Goal: Information Seeking & Learning: Learn about a topic

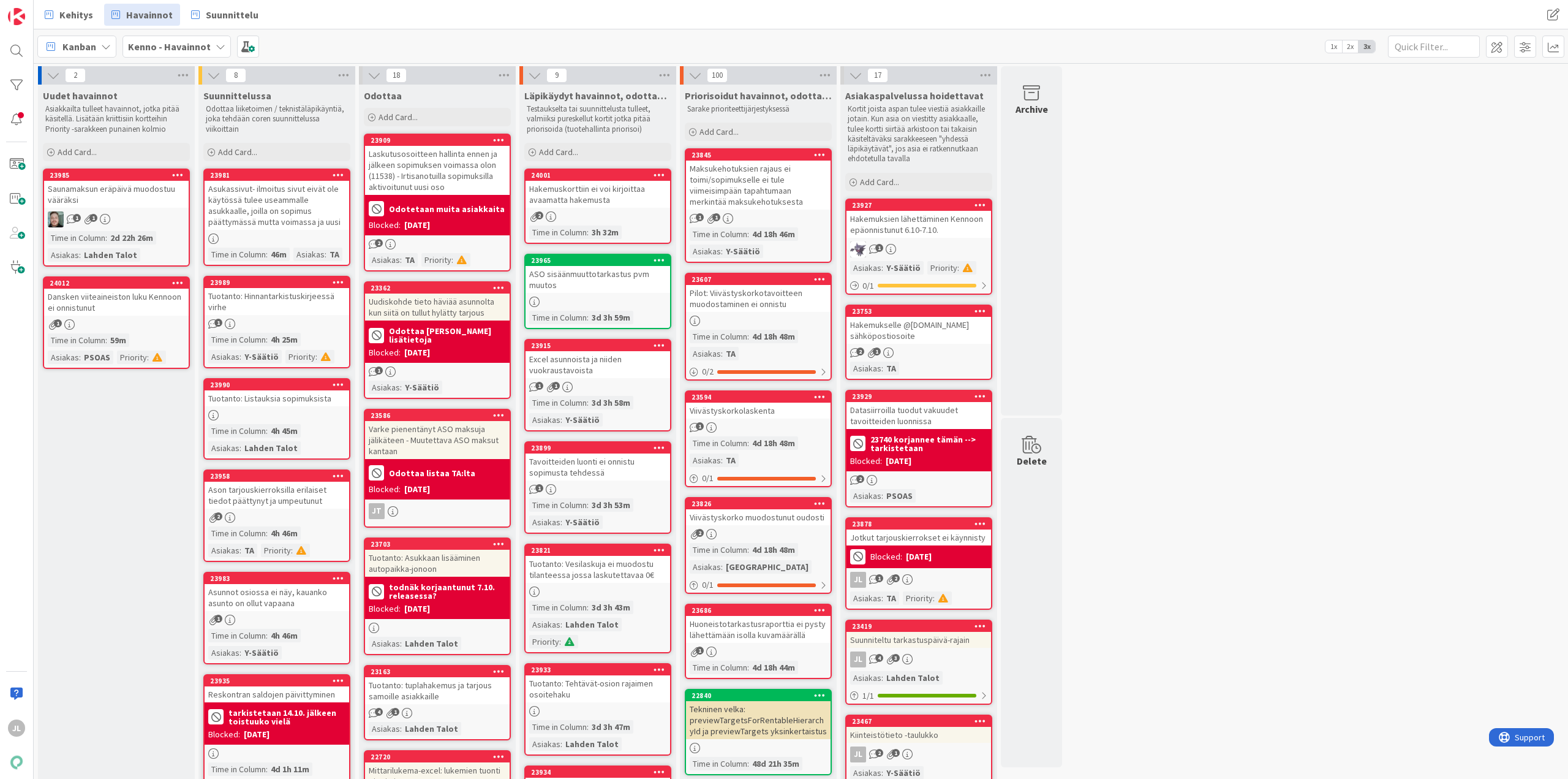
click at [289, 418] on div at bounding box center [276, 415] width 145 height 10
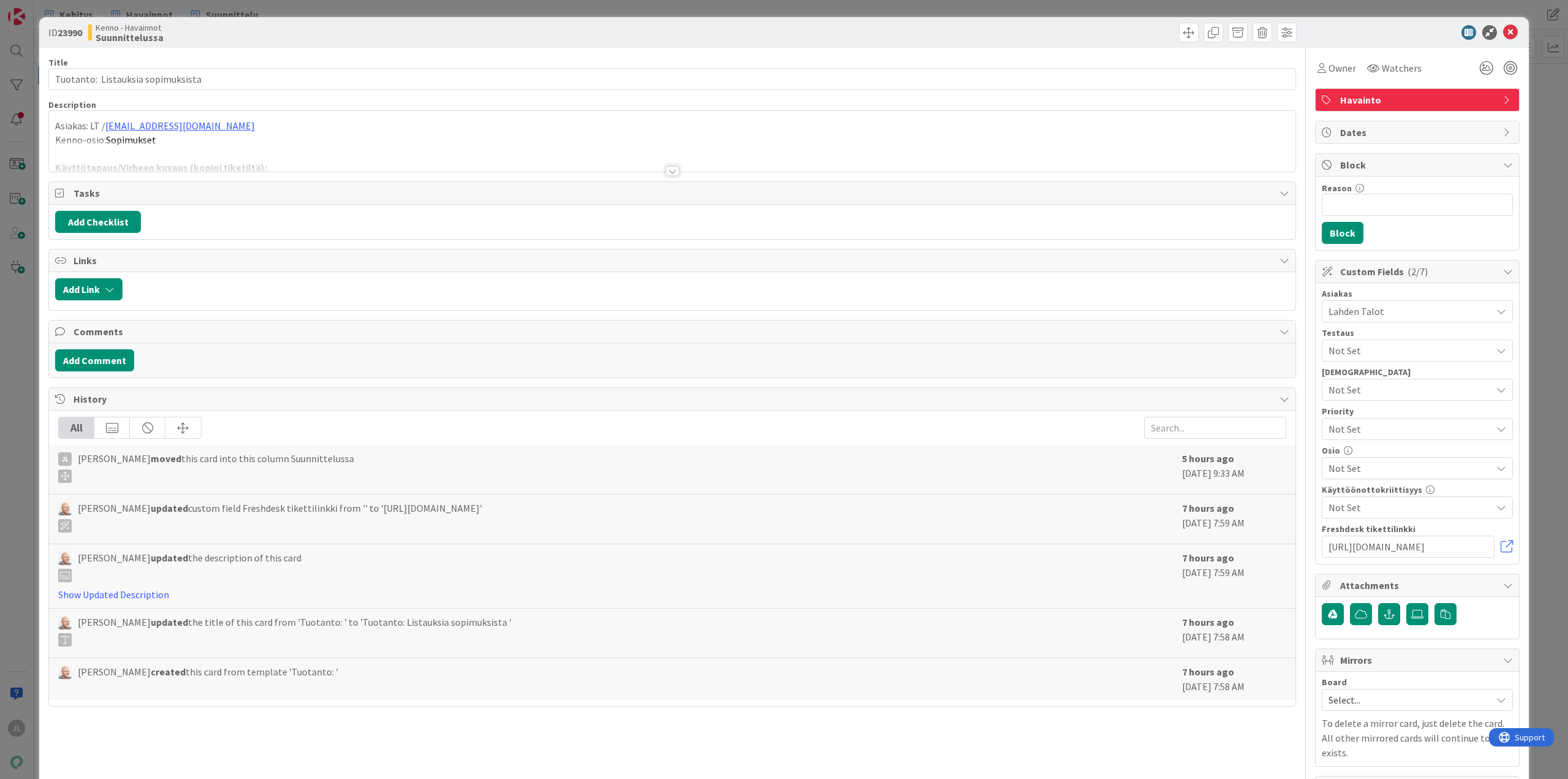
click at [415, 137] on p "Kenno-osio: Sopimukset" at bounding box center [672, 140] width 1234 height 14
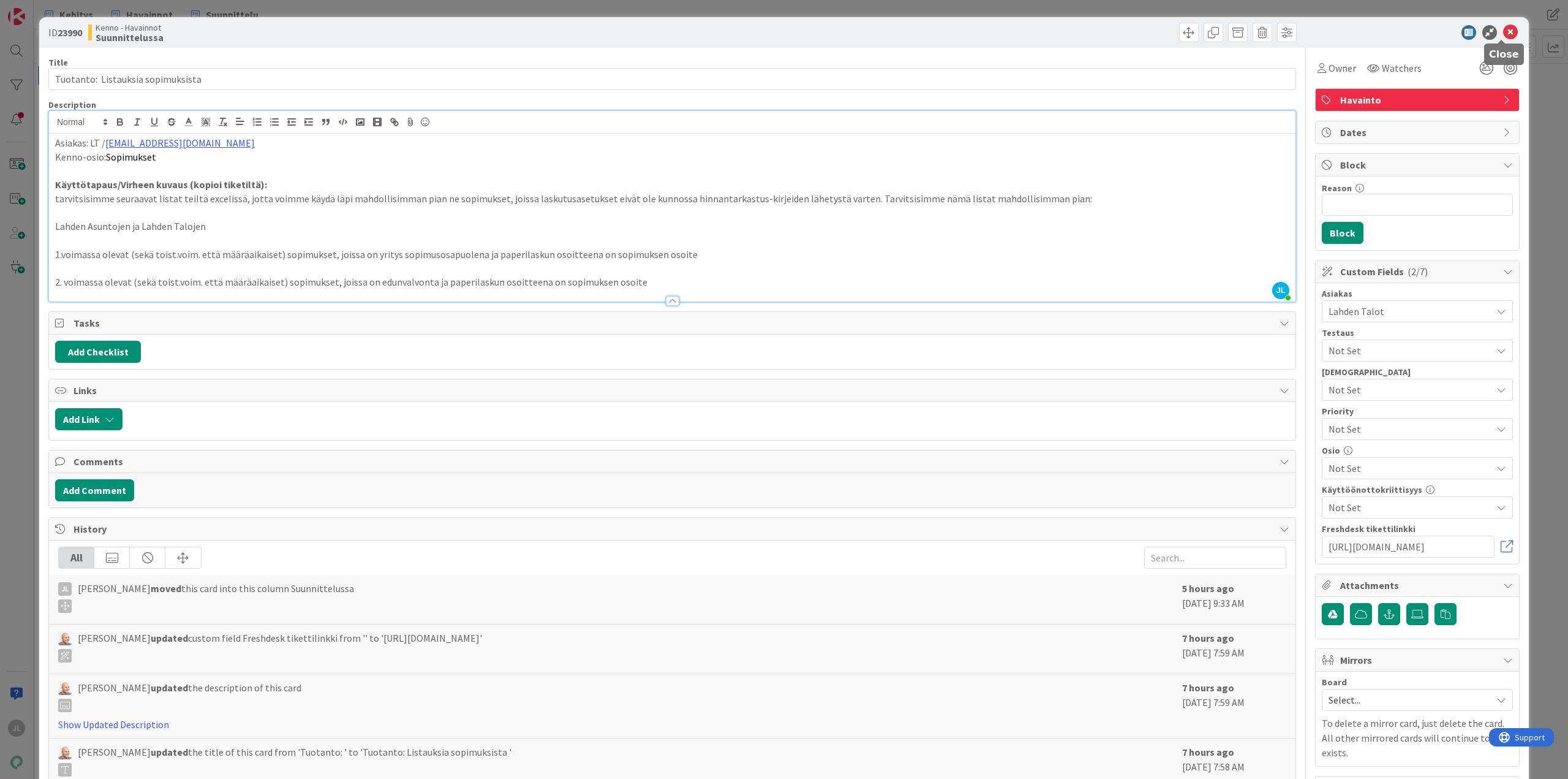
click at [1503, 27] on icon at bounding box center [1510, 32] width 14 height 14
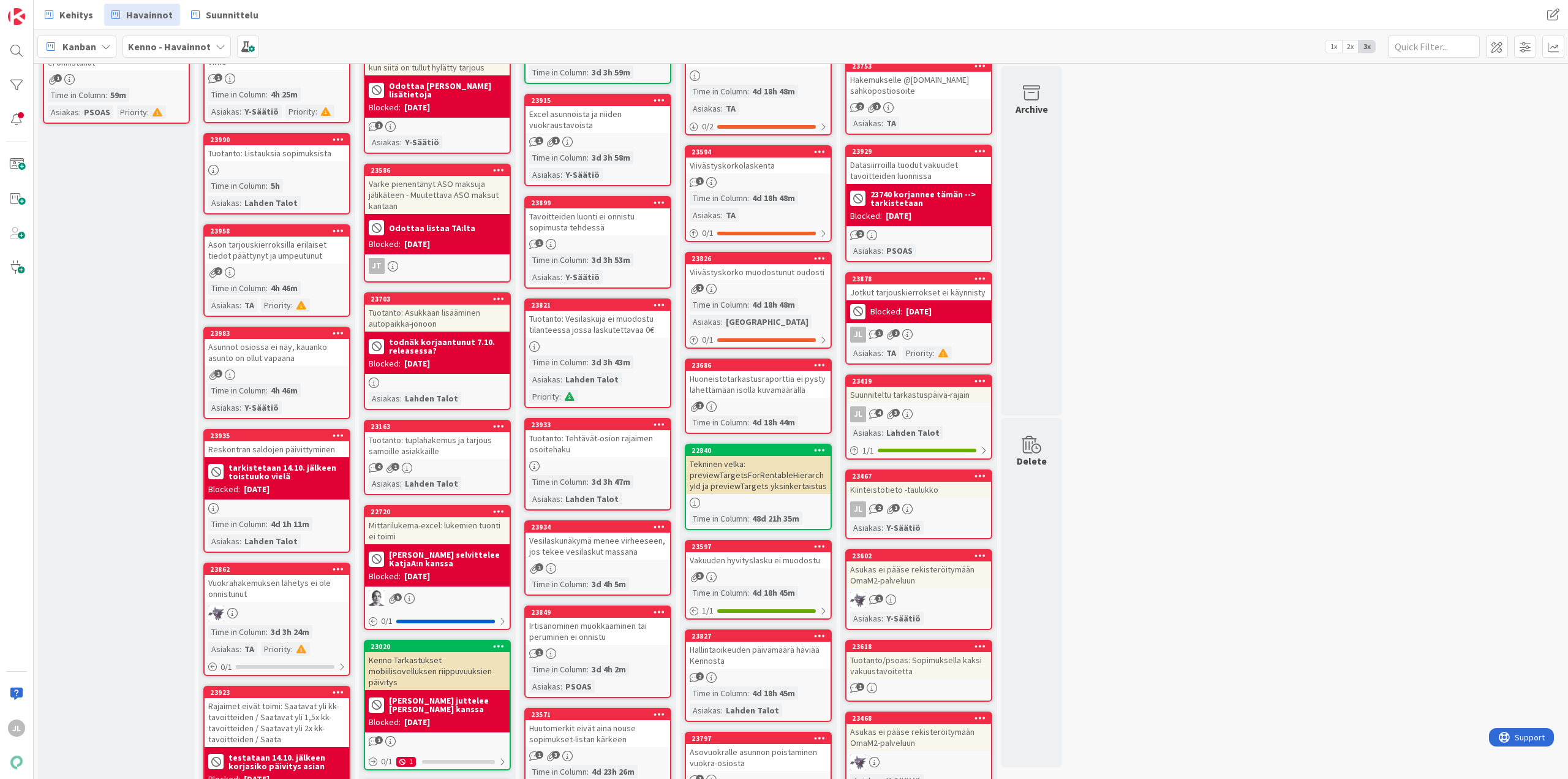
click at [277, 255] on div "Ason tarjouskierroksilla erilaiset tiedot päättynyt ja umpeutunut" at bounding box center [276, 250] width 145 height 27
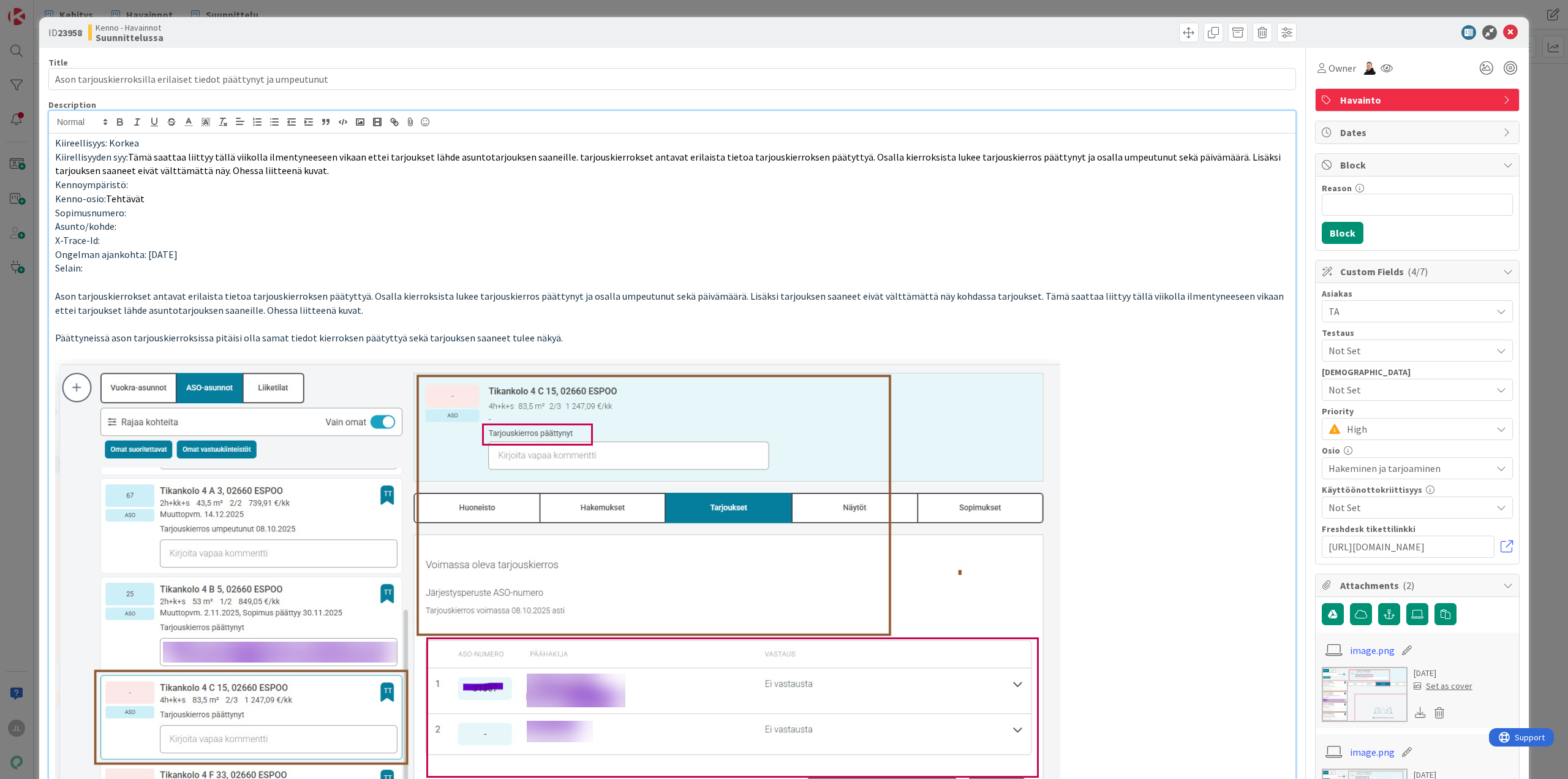
click at [390, 139] on div "Kiireellisyys: Korkea Kiirellisyyden syy: Tämä saattaa liittyy tällä viikolla i…" at bounding box center [672, 733] width 1246 height 1199
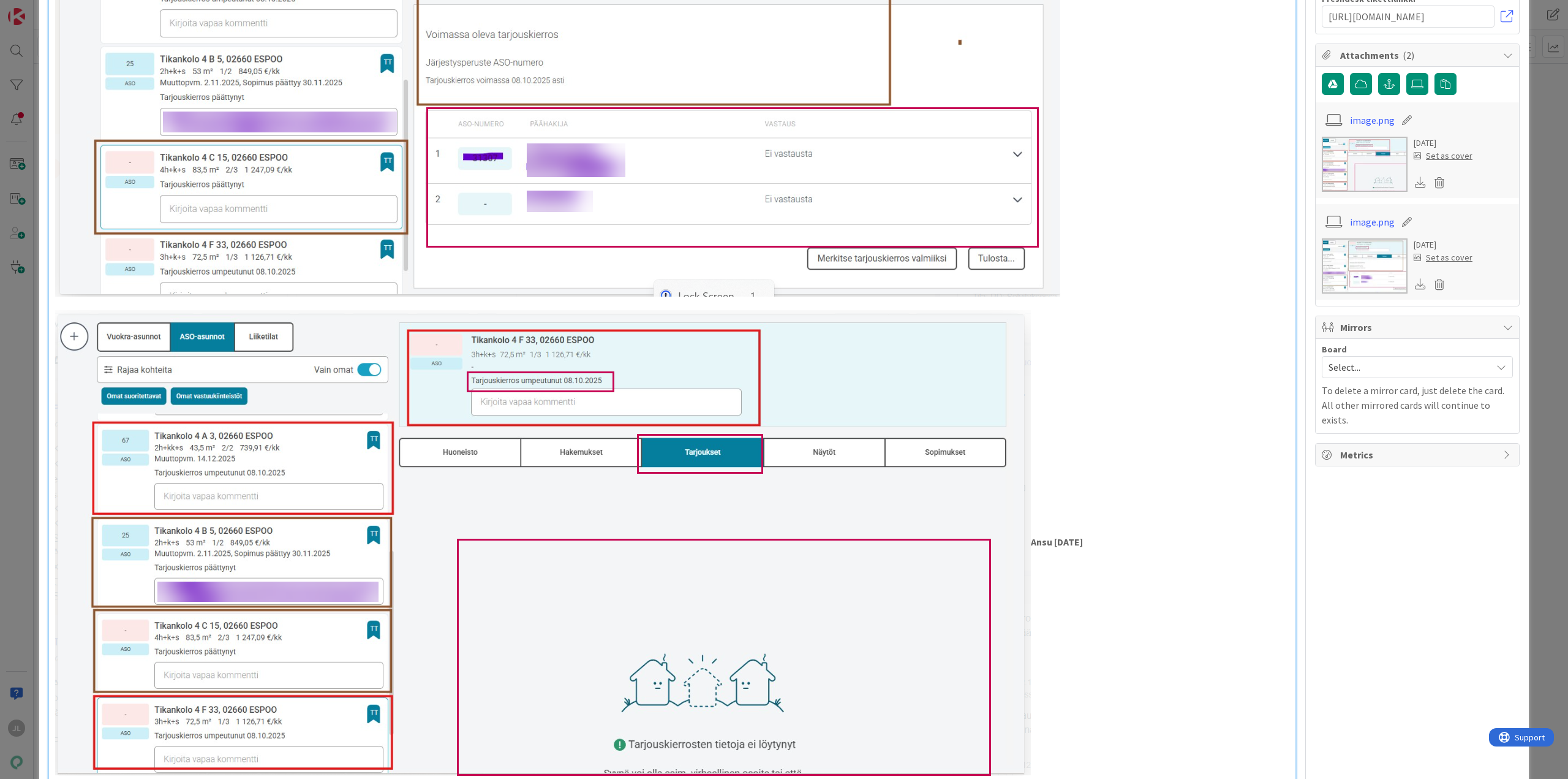
scroll to position [347, 0]
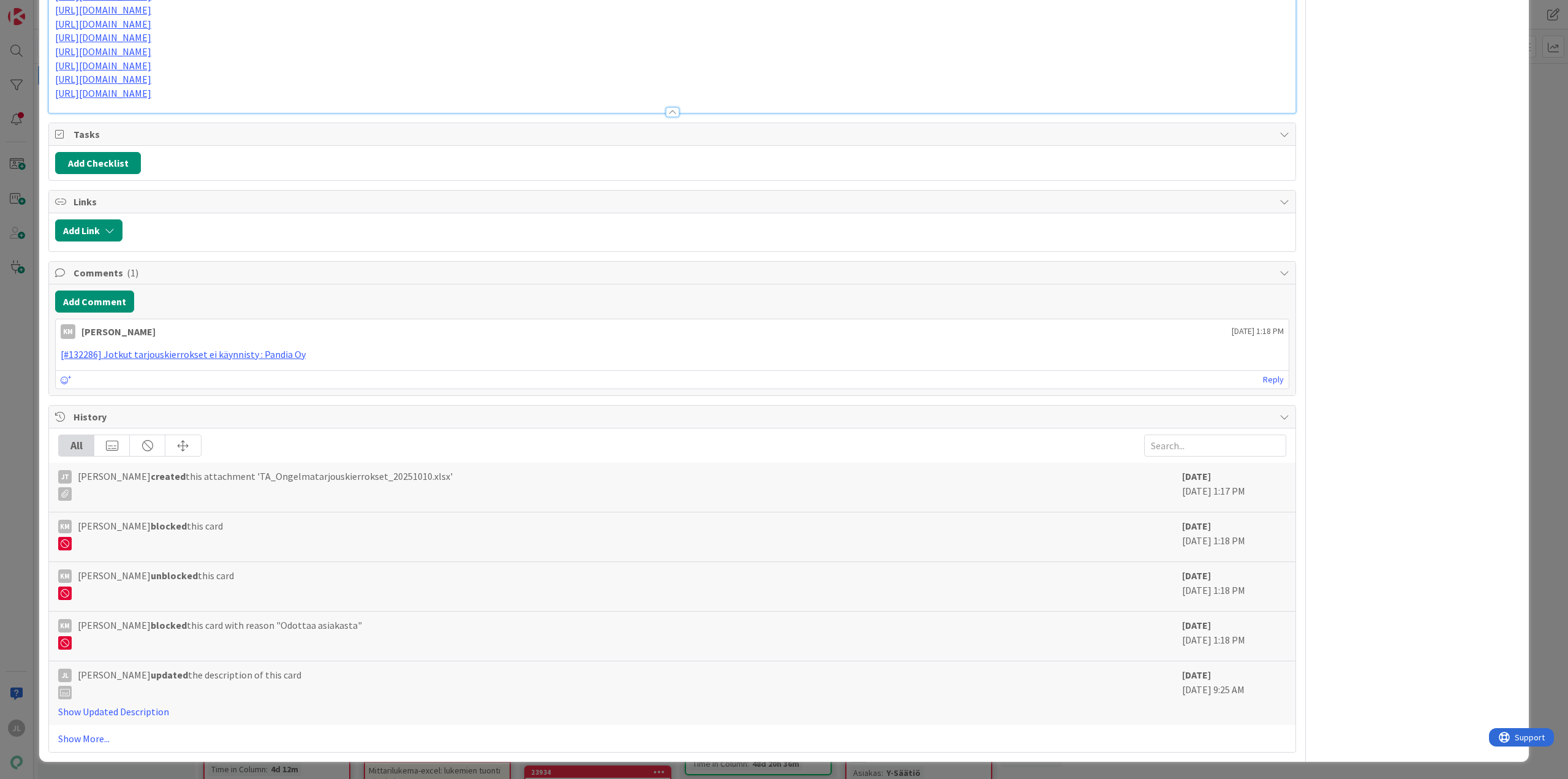
scroll to position [2170, 0]
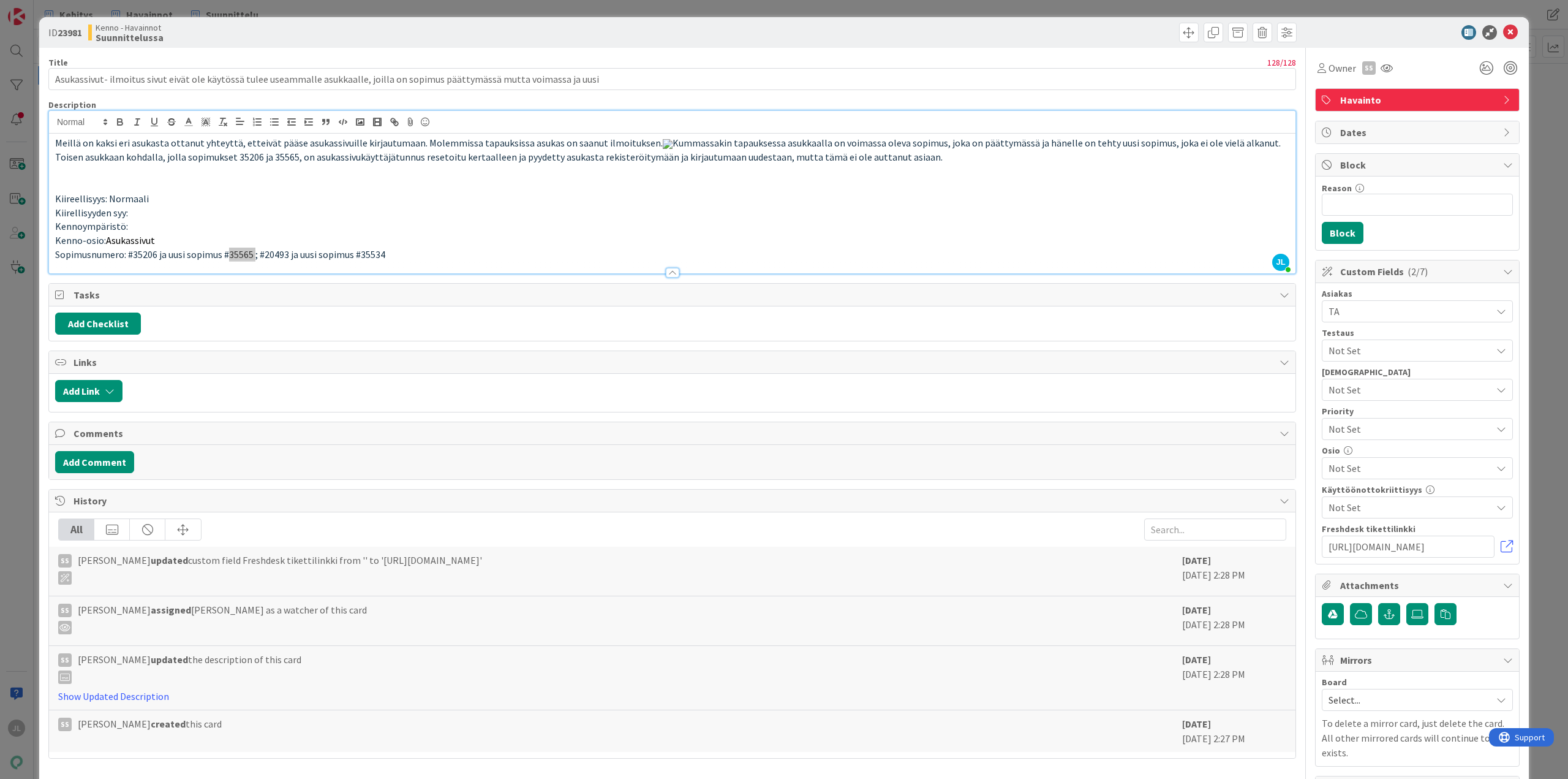
scroll to position [75, 0]
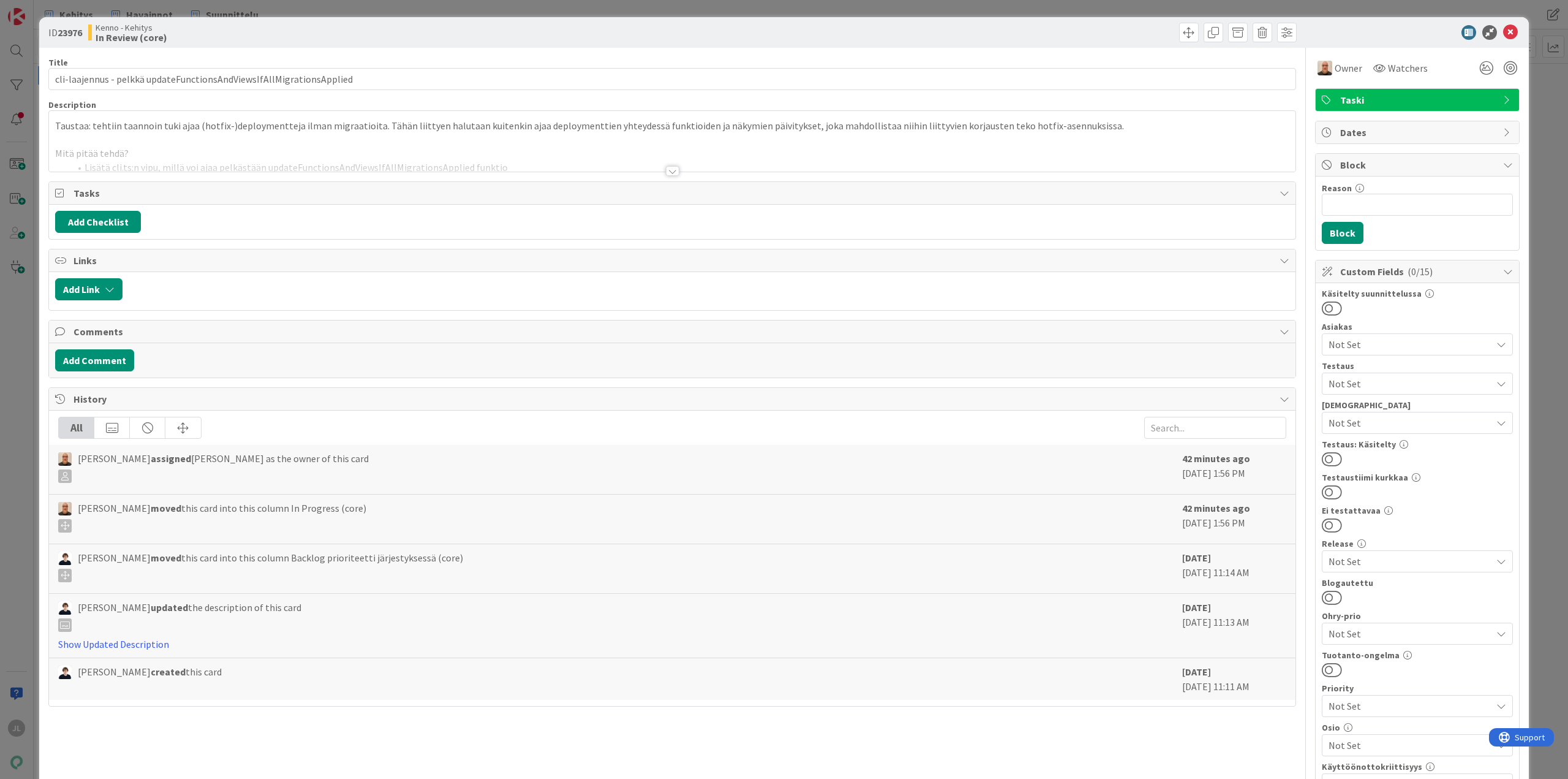
click at [361, 142] on div at bounding box center [672, 156] width 1246 height 32
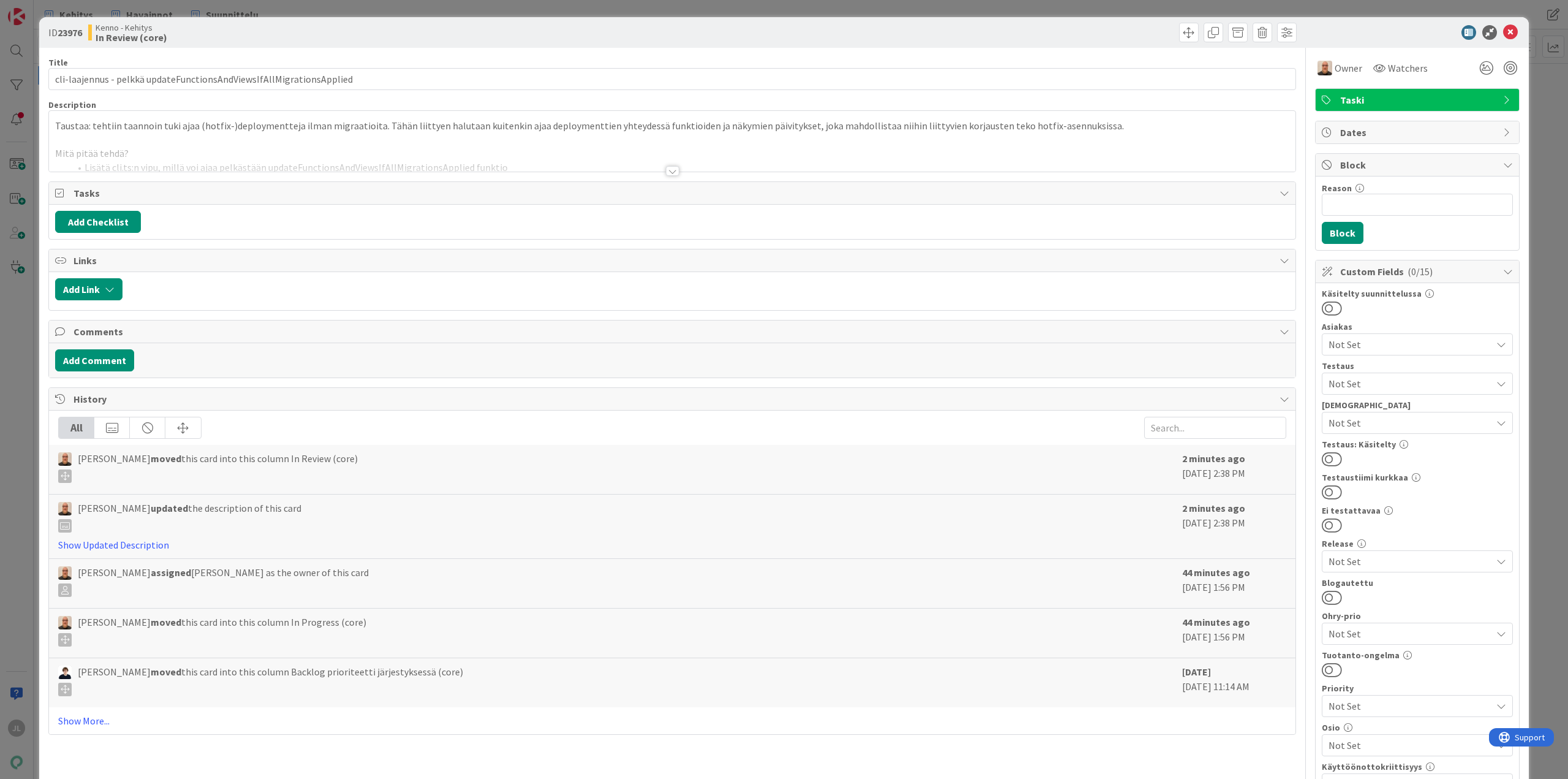
click at [236, 142] on div at bounding box center [672, 156] width 1246 height 32
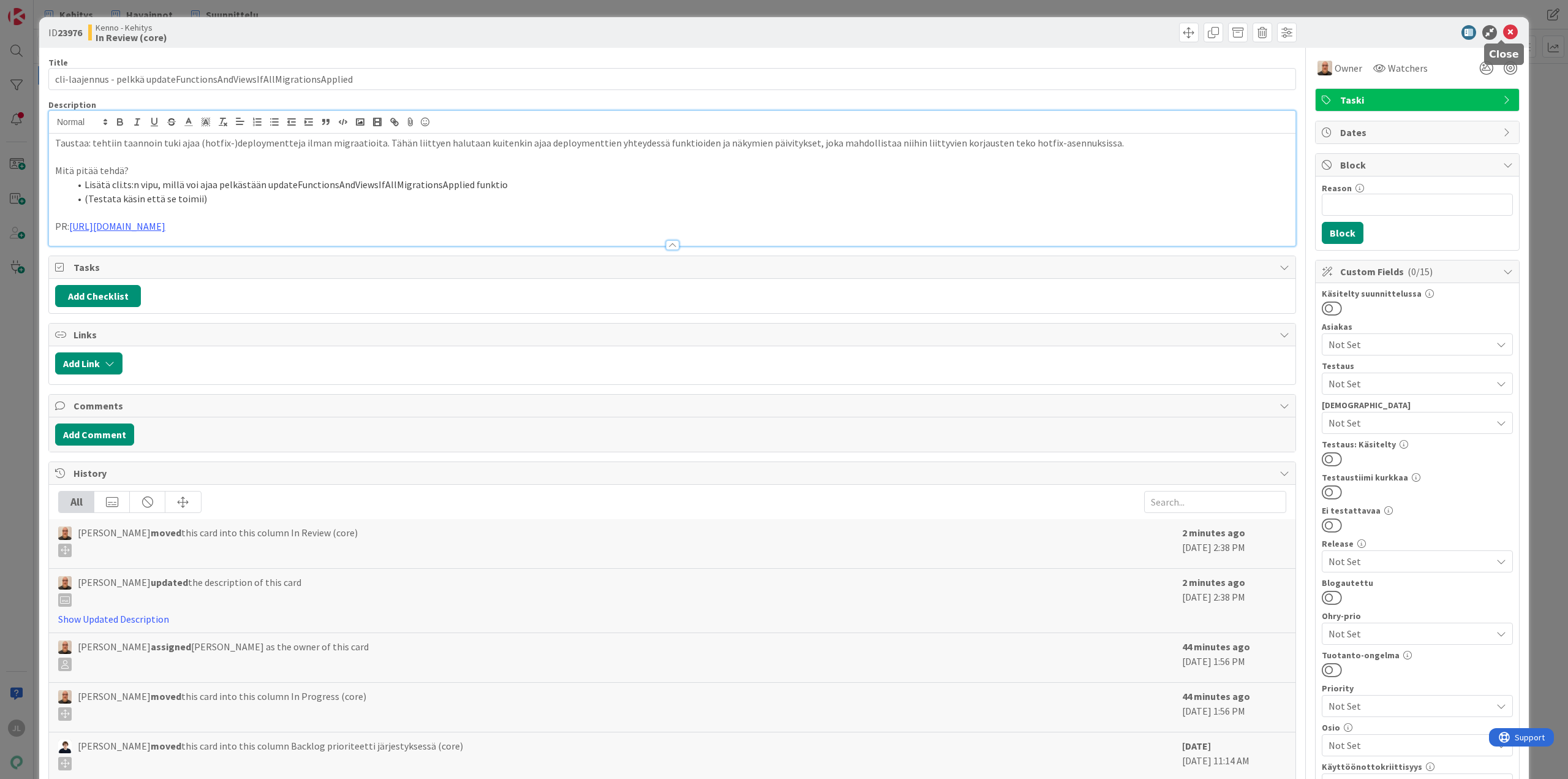
click at [1503, 32] on icon at bounding box center [1510, 32] width 14 height 14
